Goal: Task Accomplishment & Management: Manage account settings

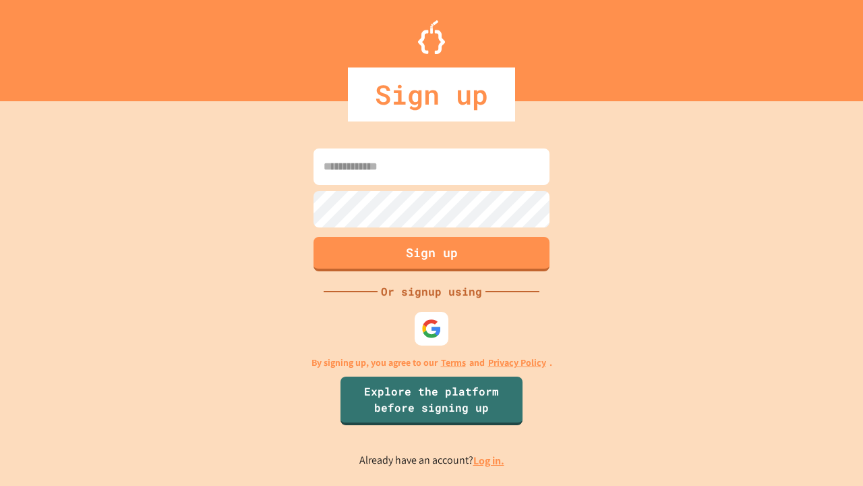
click at [490, 460] on link "Log in." at bounding box center [488, 460] width 31 height 14
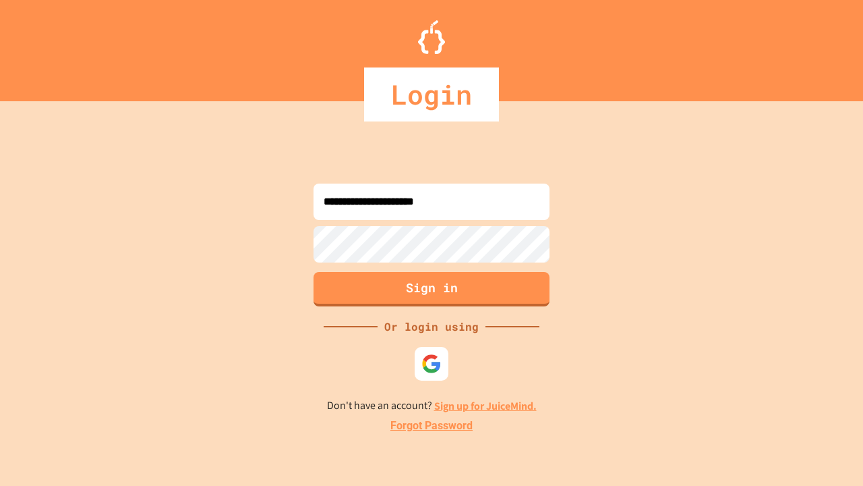
type input "**********"
